Goal: Use online tool/utility: Utilize a website feature to perform a specific function

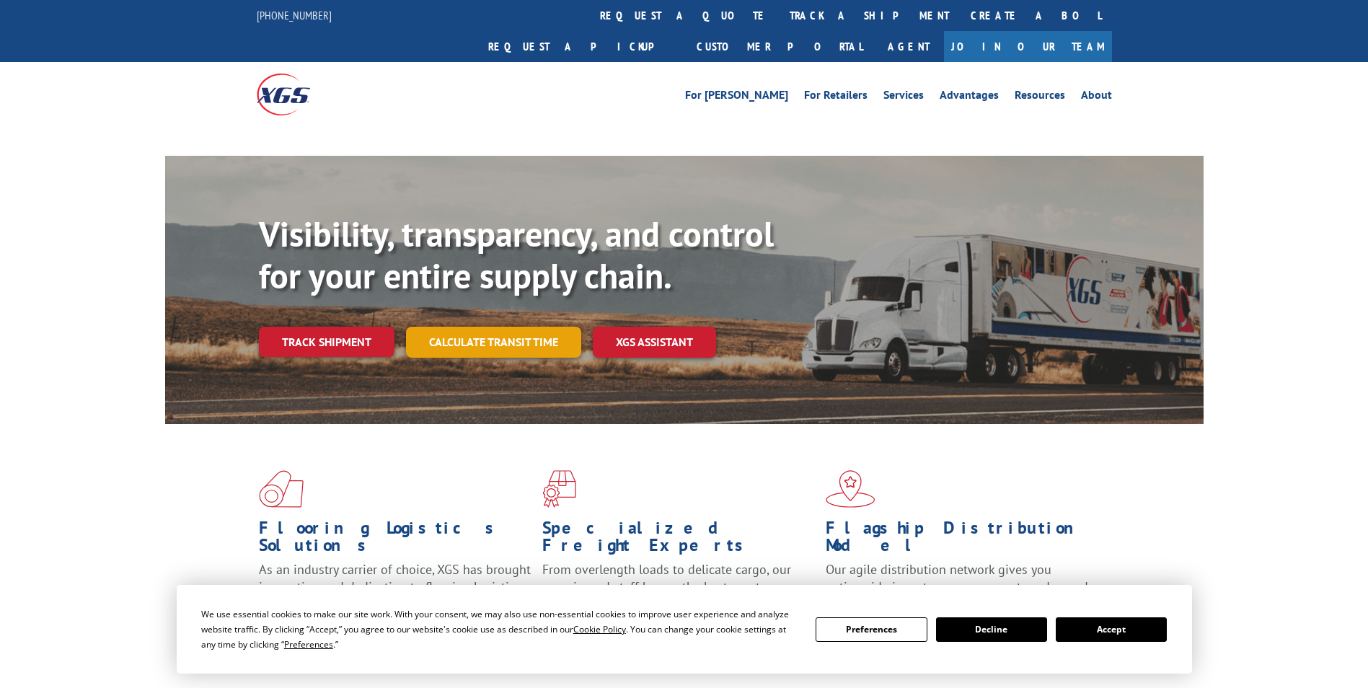
click at [531, 327] on link "Calculate transit time" at bounding box center [493, 342] width 175 height 31
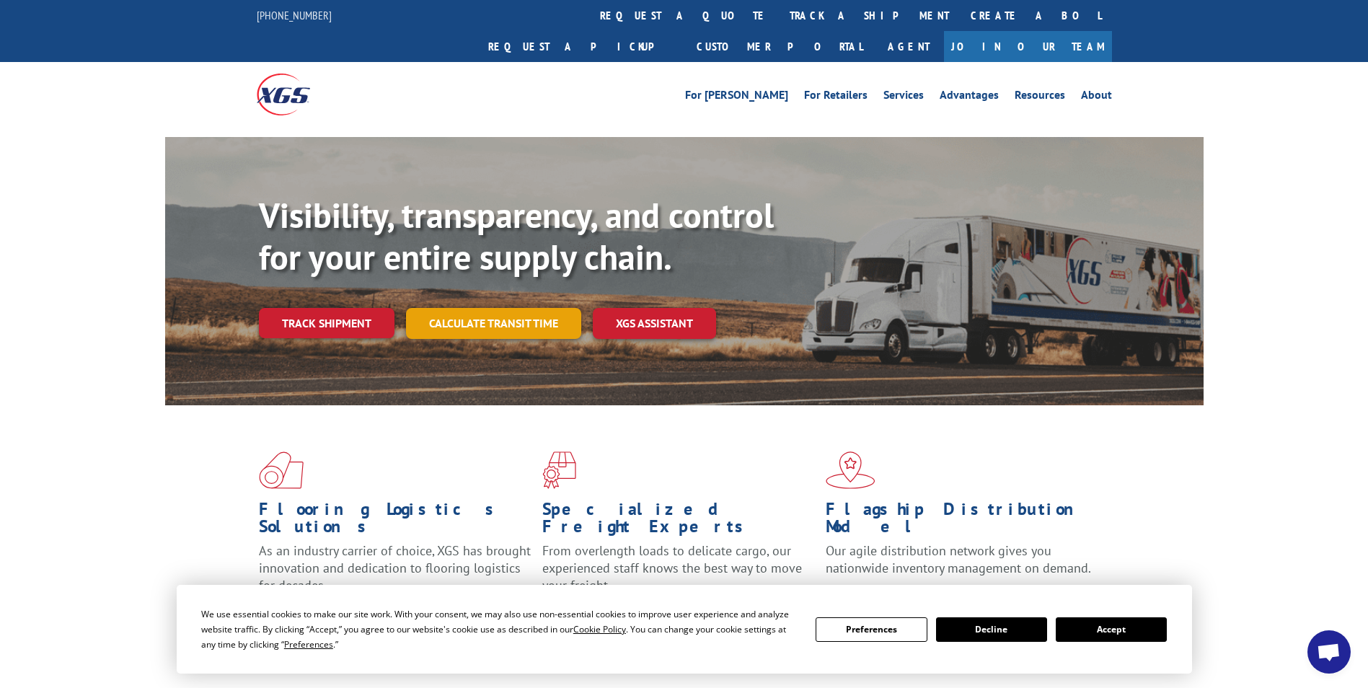
click at [527, 308] on link "Calculate transit time" at bounding box center [493, 323] width 175 height 31
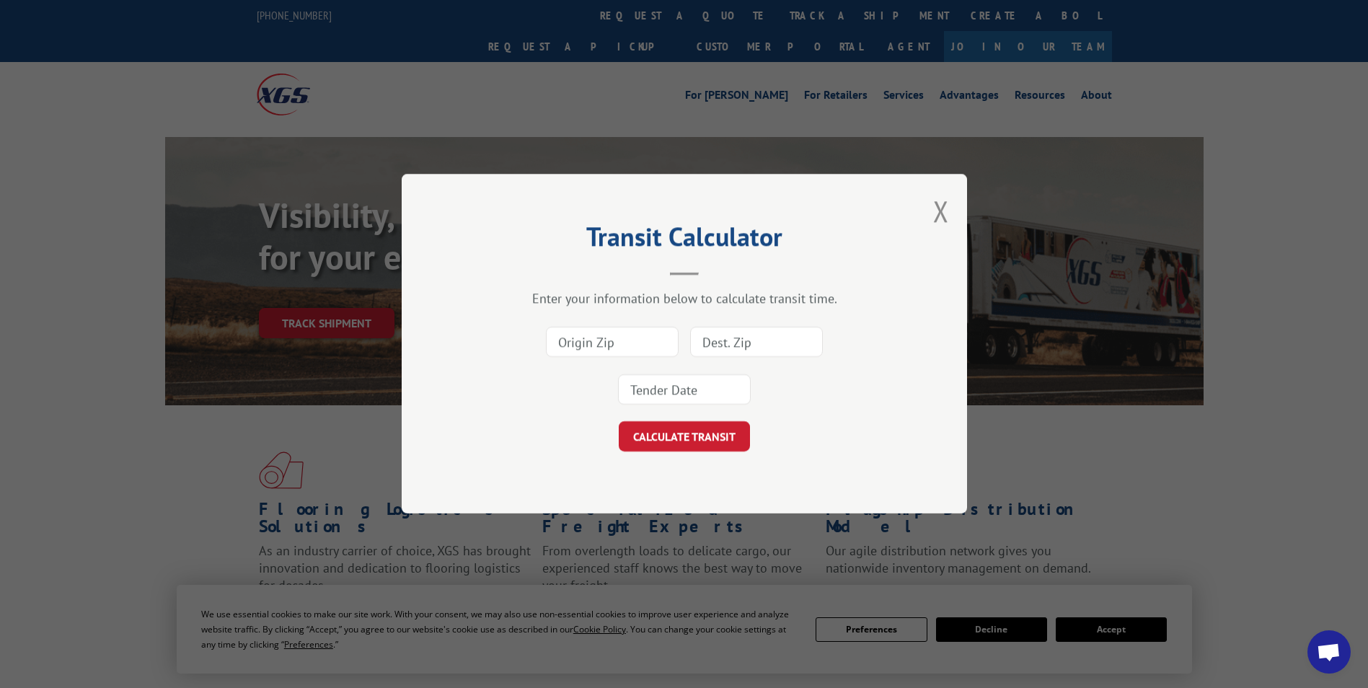
click at [608, 344] on input at bounding box center [612, 342] width 133 height 30
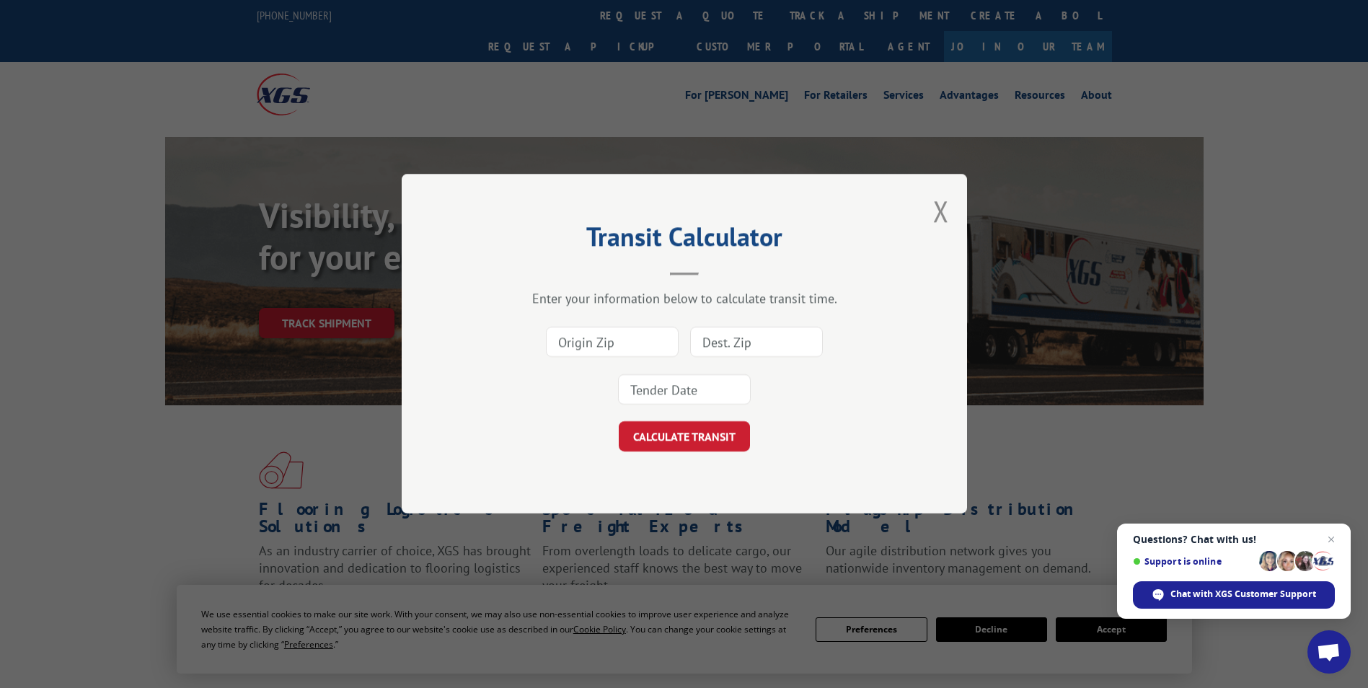
paste input "08086"
type input "08086"
click at [744, 345] on input at bounding box center [756, 342] width 133 height 30
type input "08086"
click at [720, 390] on input at bounding box center [684, 390] width 133 height 30
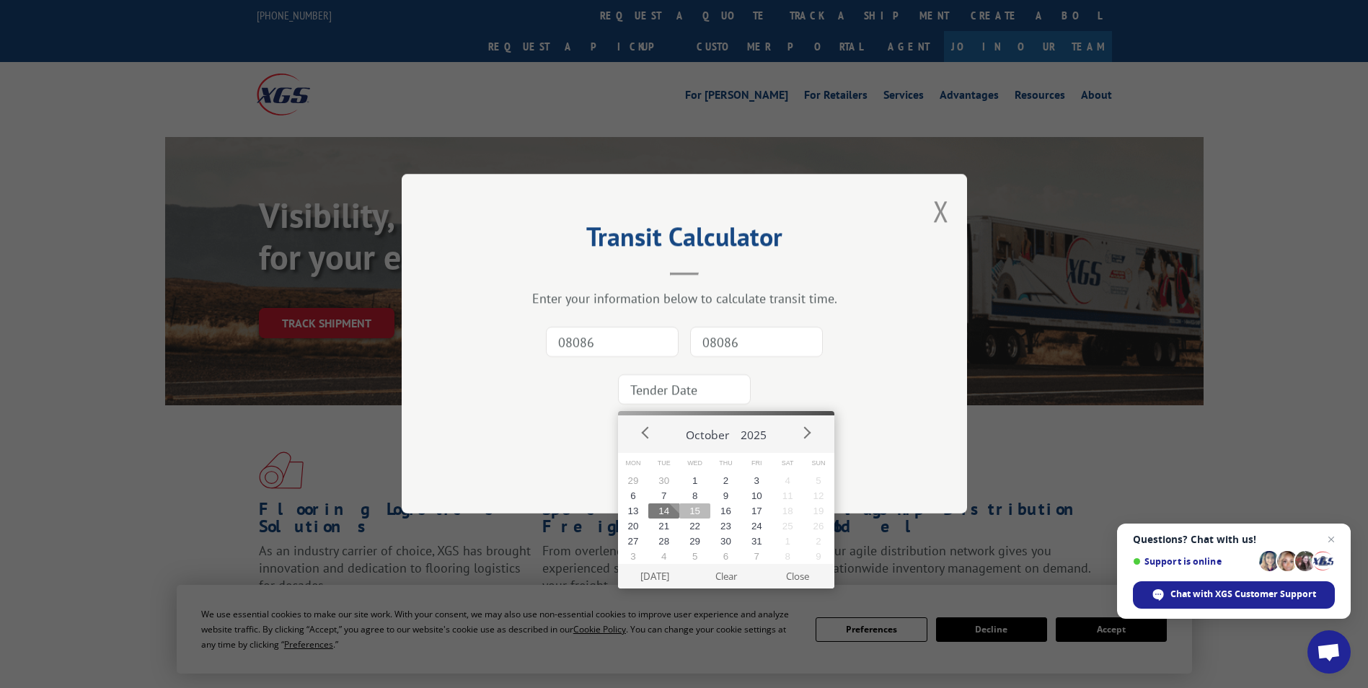
drag, startPoint x: 697, startPoint y: 510, endPoint x: 688, endPoint y: 488, distance: 23.3
click at [697, 509] on button "15" at bounding box center [694, 510] width 31 height 15
type input "[DATE]"
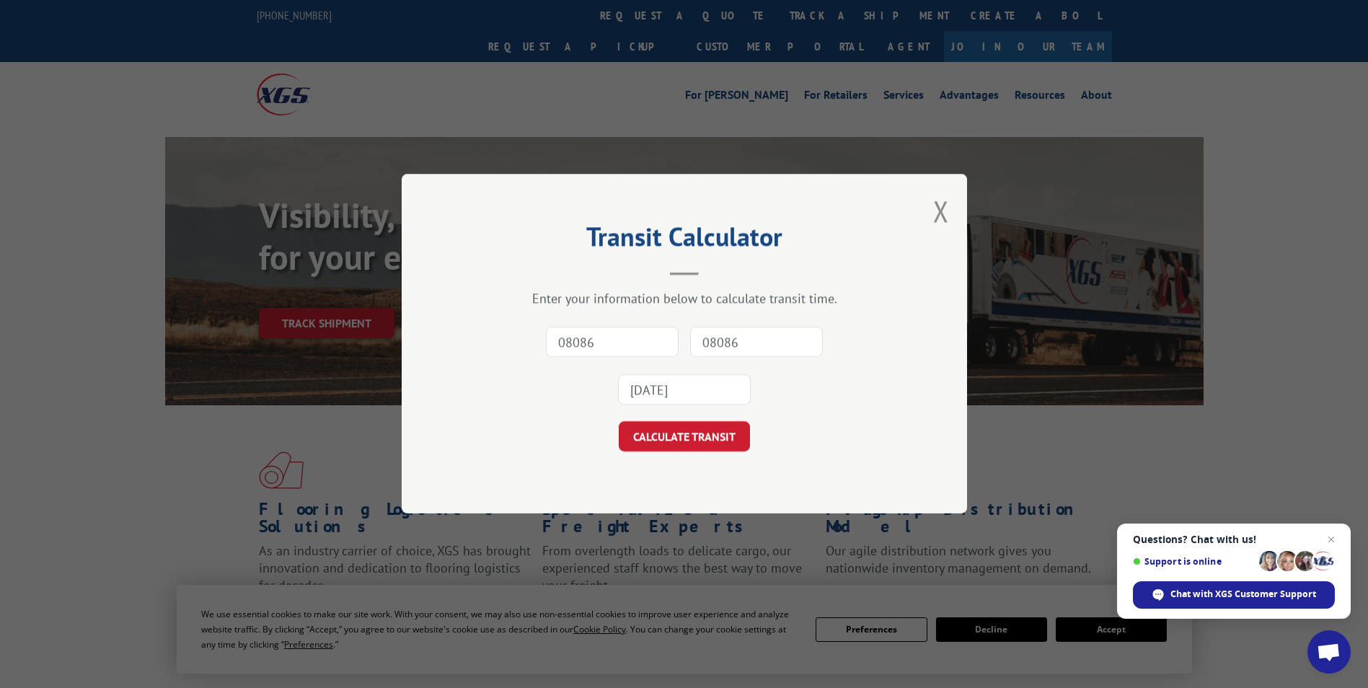
drag, startPoint x: 682, startPoint y: 438, endPoint x: 692, endPoint y: 444, distance: 11.6
click at [683, 438] on button "CALCULATE TRANSIT" at bounding box center [684, 437] width 131 height 30
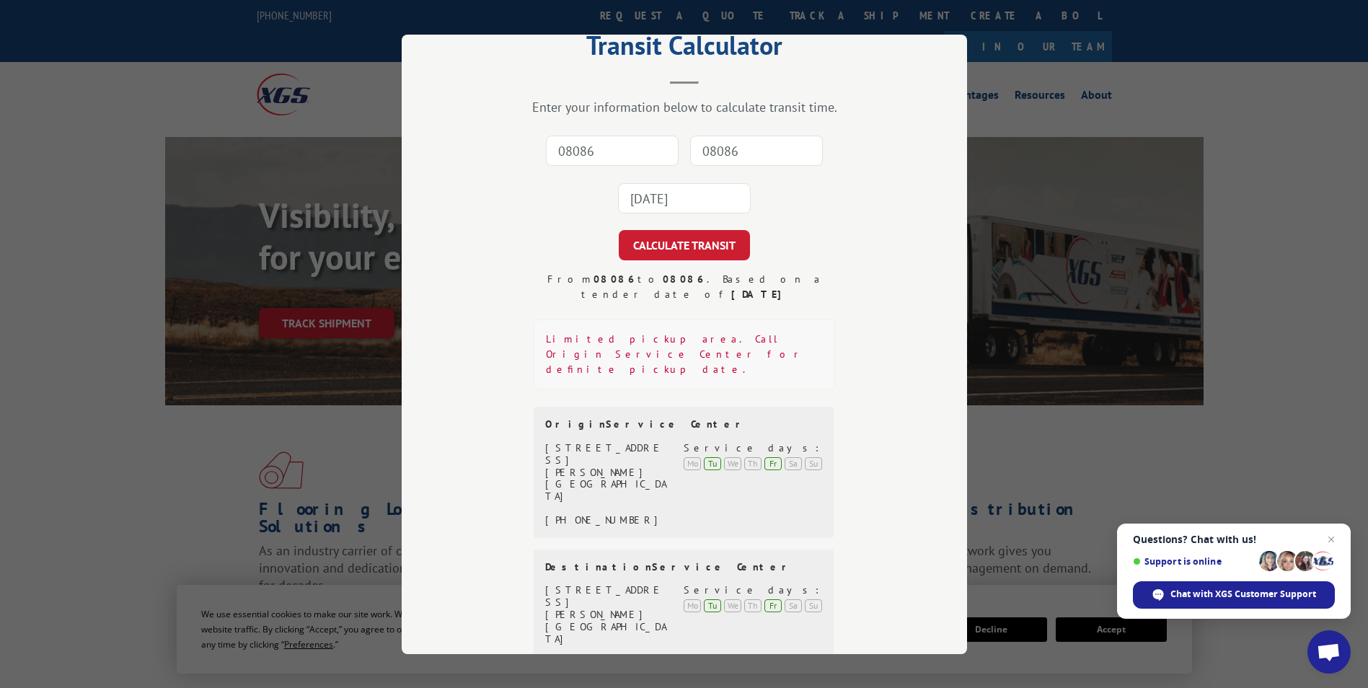
scroll to position [79, 0]
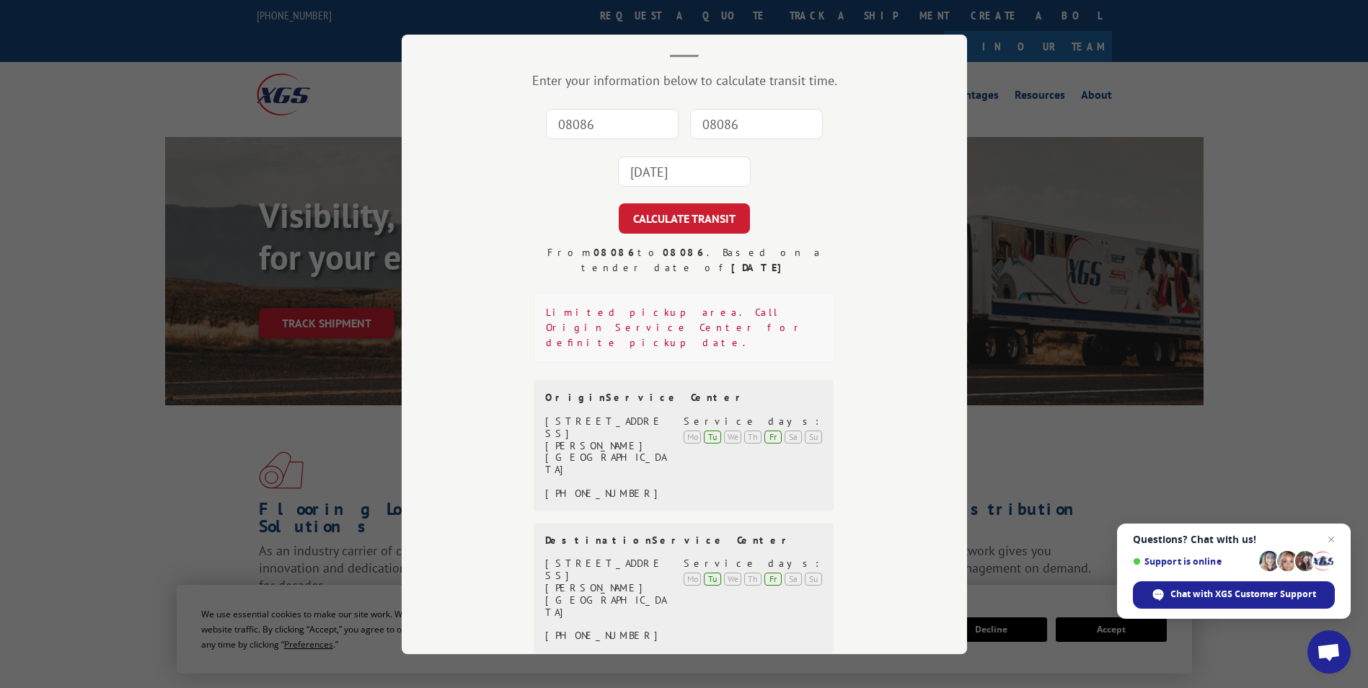
click at [592, 125] on input "08086" at bounding box center [612, 124] width 133 height 30
click at [615, 130] on input "08086" at bounding box center [612, 124] width 133 height 30
type input "08086"
click at [782, 118] on input "08086" at bounding box center [756, 124] width 133 height 30
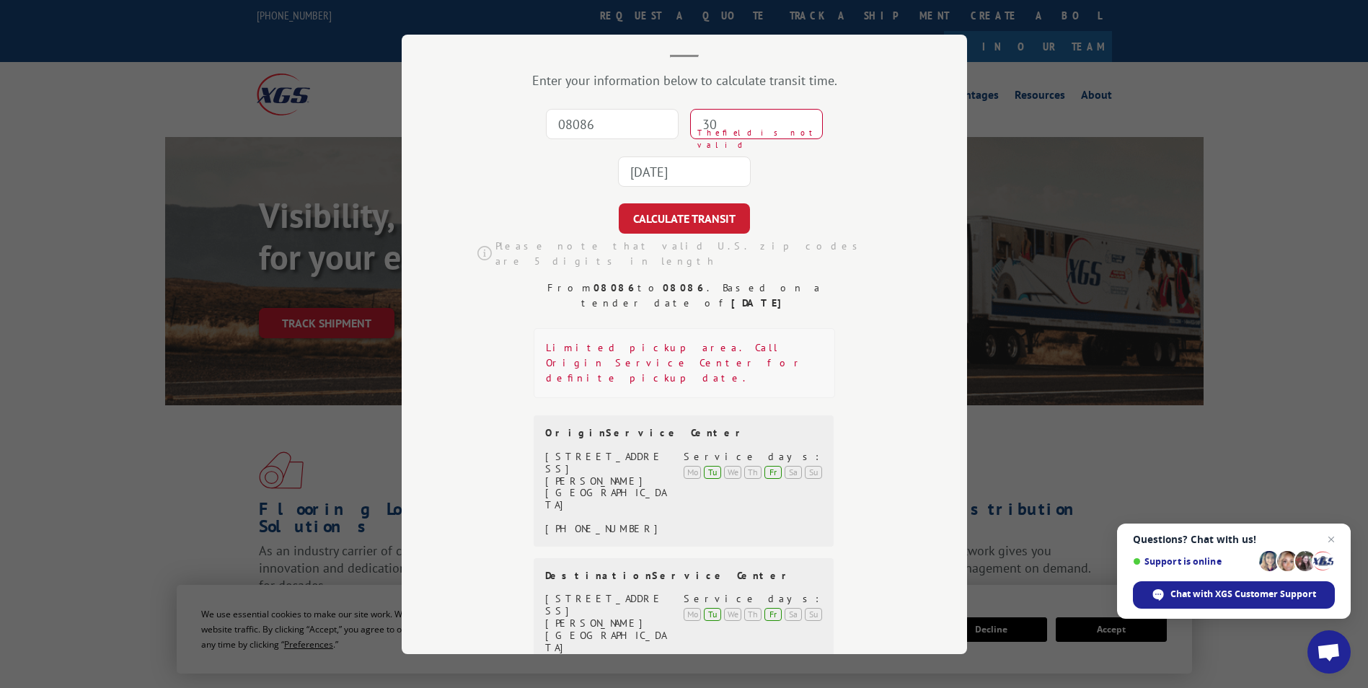
drag, startPoint x: 619, startPoint y: 123, endPoint x: 519, endPoint y: 123, distance: 100.2
click at [519, 123] on div "08086 30 The field is not valid [DATE]" at bounding box center [684, 147] width 421 height 95
drag, startPoint x: 729, startPoint y: 123, endPoint x: 639, endPoint y: 115, distance: 90.5
click at [639, 115] on div "08086 30 The field is not valid [DATE]" at bounding box center [684, 147] width 421 height 95
paste input "08086"
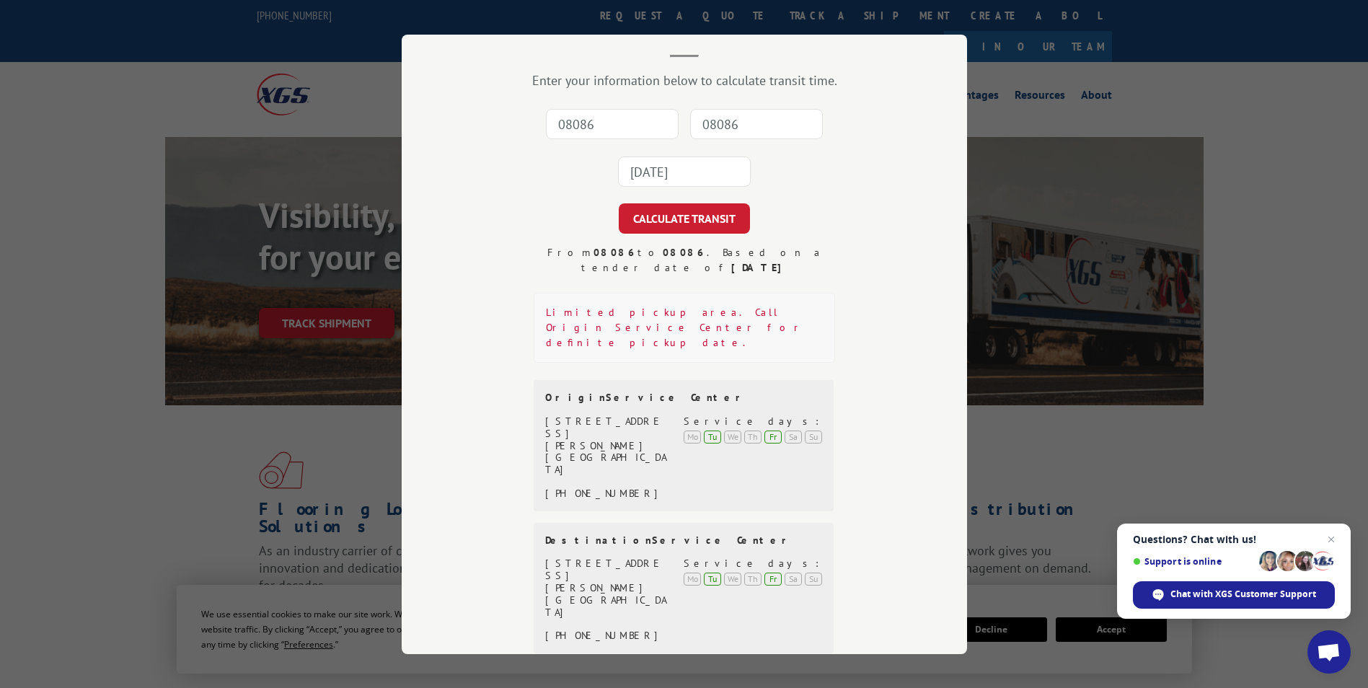
type input "08086"
drag, startPoint x: 612, startPoint y: 125, endPoint x: 487, endPoint y: 125, distance: 125.5
click at [487, 125] on div "08086 08086 [DATE]" at bounding box center [684, 147] width 421 height 95
type input "30024"
click at [676, 180] on input "[DATE]" at bounding box center [684, 171] width 133 height 30
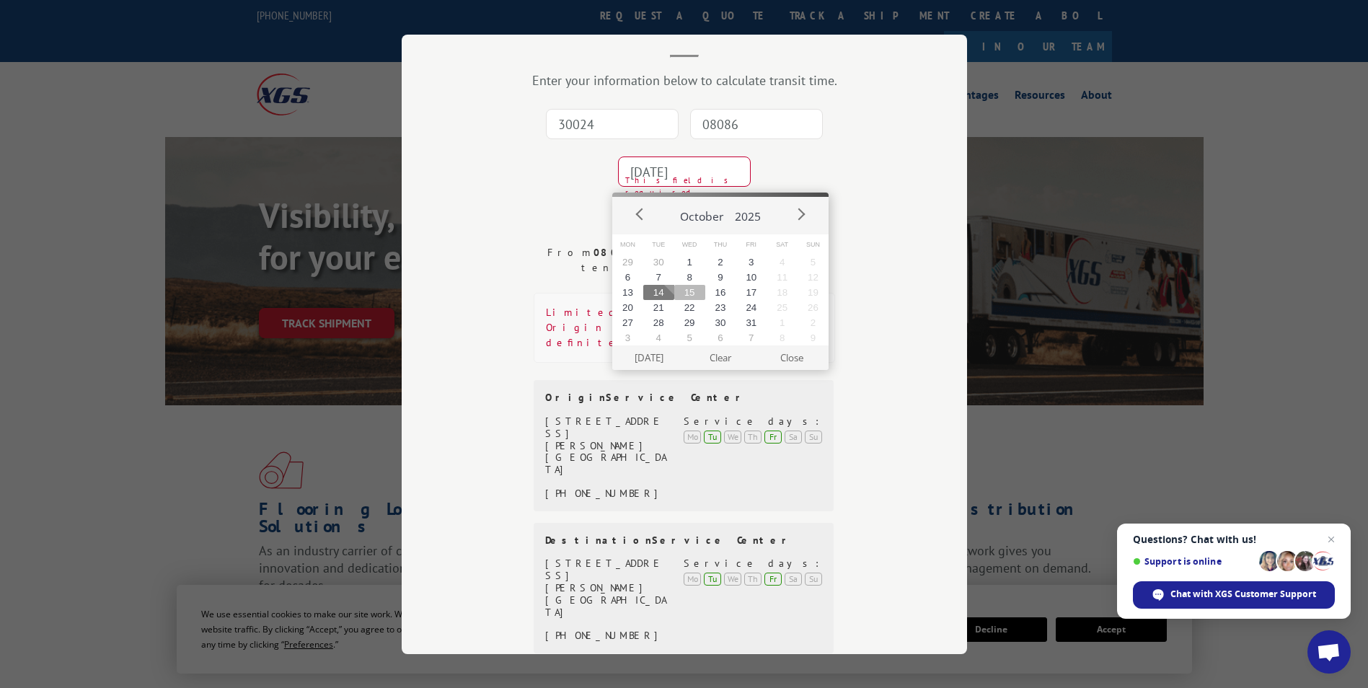
click at [682, 292] on button "15" at bounding box center [689, 292] width 31 height 15
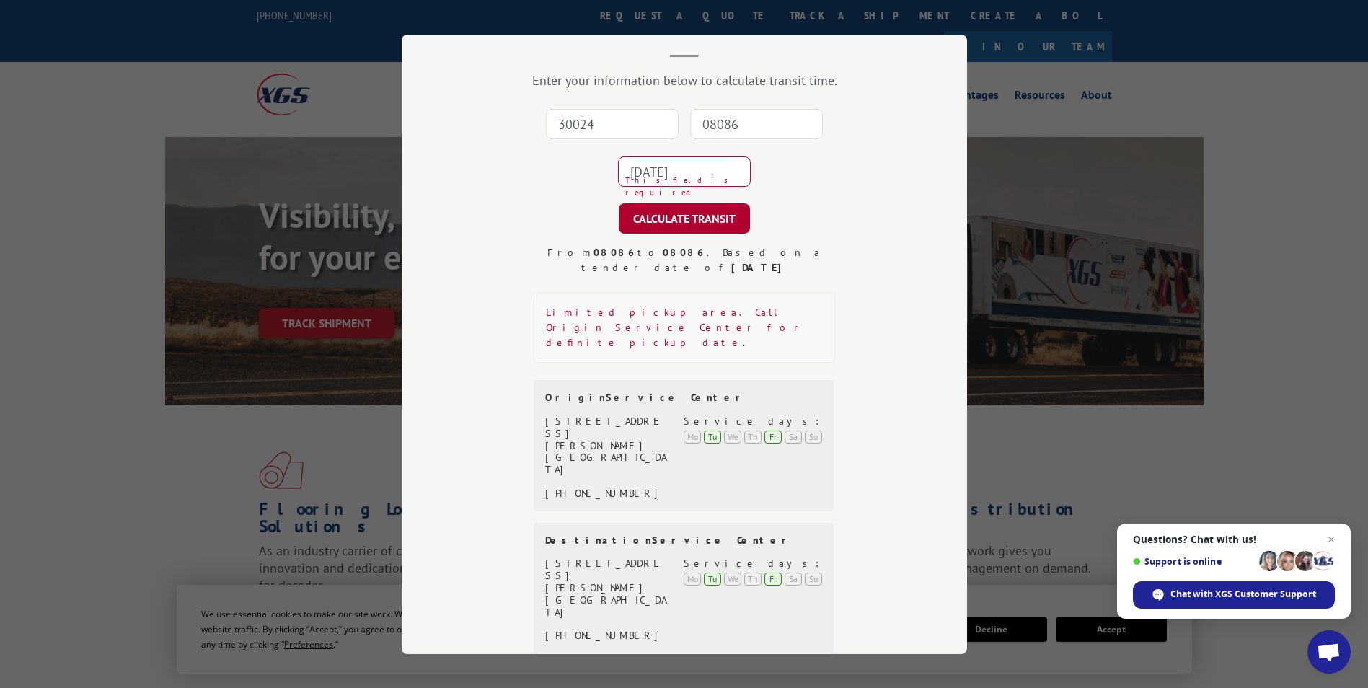
click at [680, 228] on button "CALCULATE TRANSIT" at bounding box center [684, 218] width 131 height 30
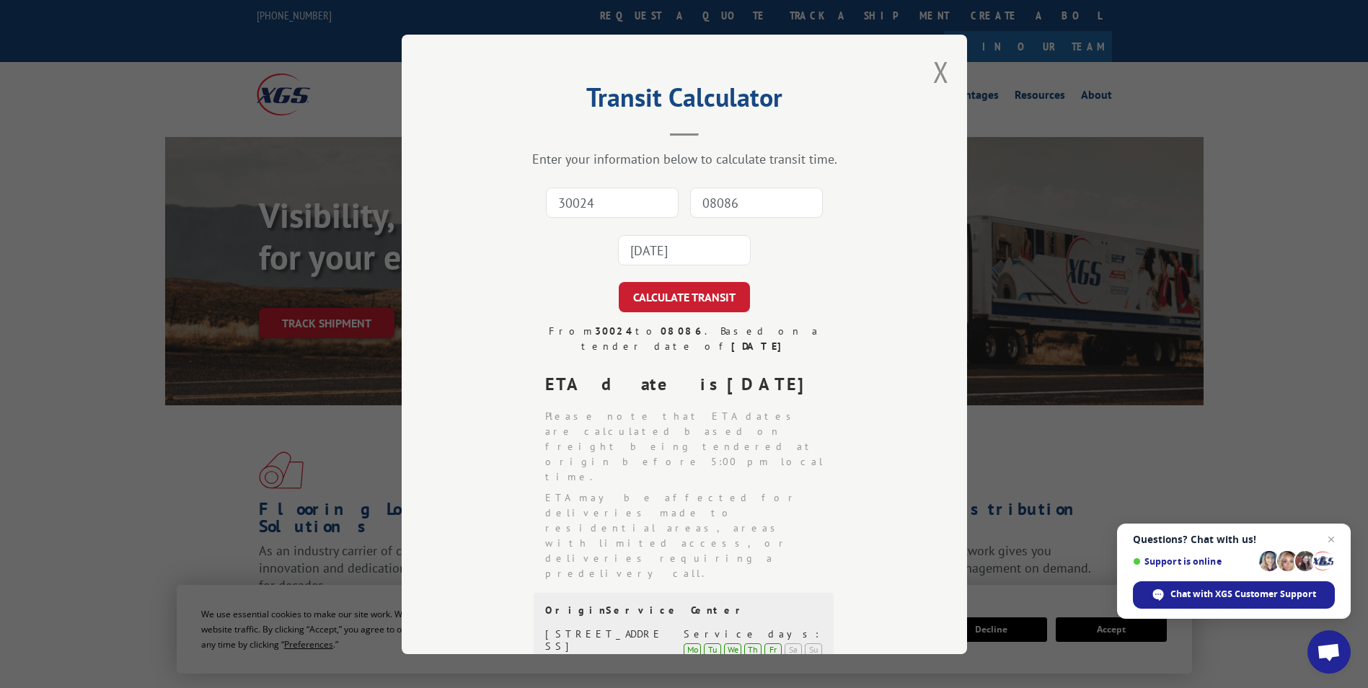
scroll to position [304, 0]
